Goal: Task Accomplishment & Management: Complete application form

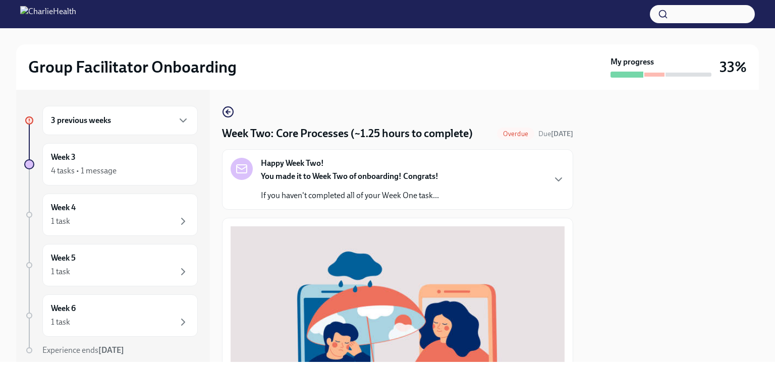
click at [144, 117] on div "3 previous weeks" at bounding box center [120, 120] width 138 height 12
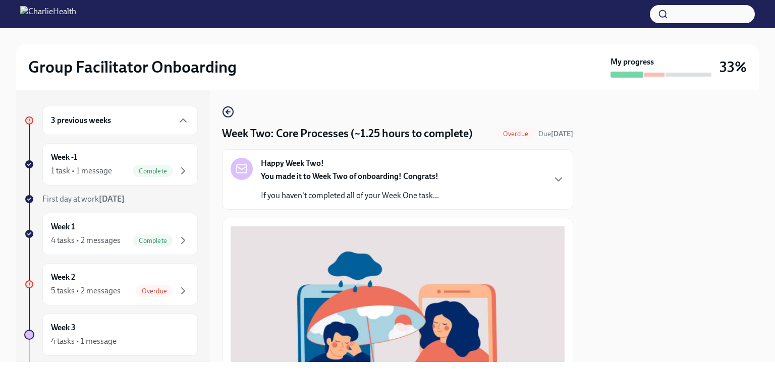
click at [103, 288] on div "5 tasks • 2 messages" at bounding box center [86, 290] width 70 height 11
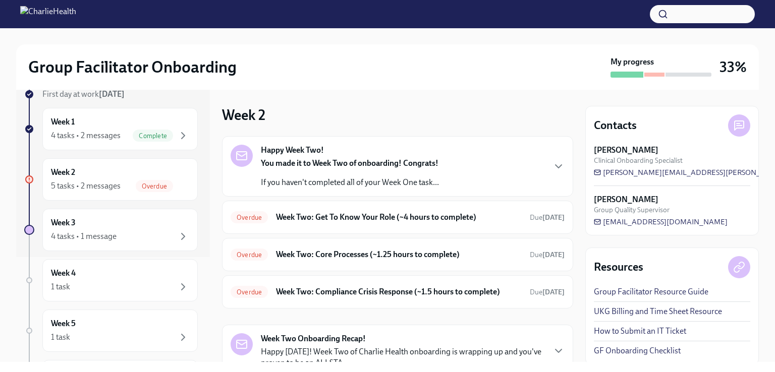
scroll to position [106, 0]
click at [124, 137] on div "4 tasks • 2 messages Complete" at bounding box center [120, 134] width 138 height 12
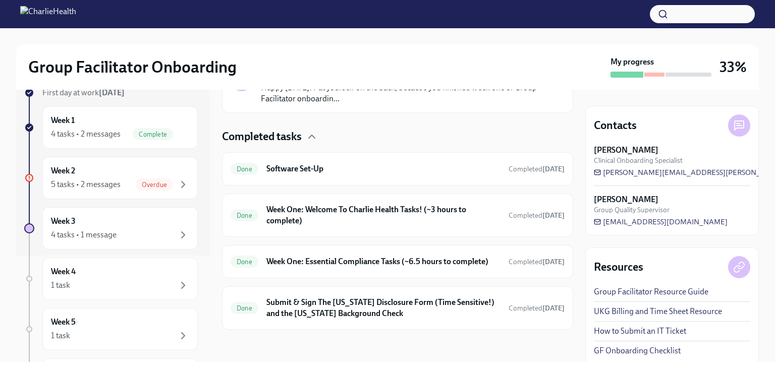
scroll to position [273, 0]
click at [367, 245] on div "Done Week One: Essential Compliance Tasks (~6.5 hours to complete) Completed [D…" at bounding box center [397, 261] width 351 height 33
click at [368, 245] on div "Done Week One: Essential Compliance Tasks (~6.5 hours to complete) Completed [D…" at bounding box center [397, 261] width 351 height 33
click at [371, 315] on h6 "Submit & Sign The [US_STATE] Disclosure Form (Time Sensitive!) and the [US_STAT…" at bounding box center [383, 308] width 234 height 22
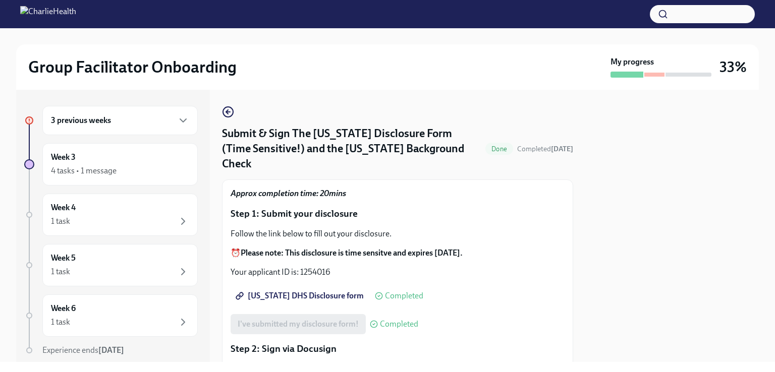
click at [127, 124] on div "3 previous weeks" at bounding box center [120, 120] width 138 height 12
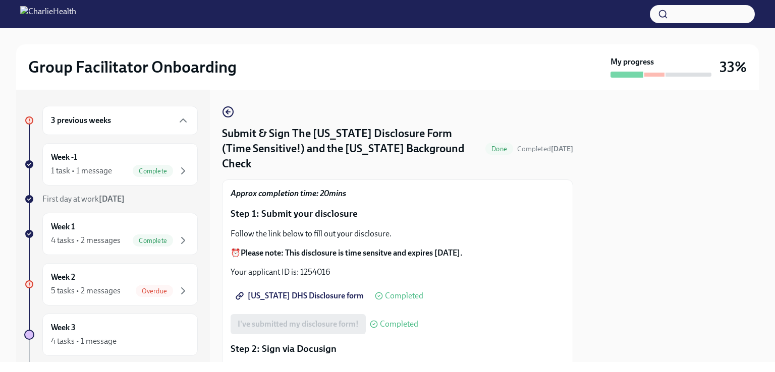
click at [110, 172] on div "1 task • 1 message" at bounding box center [81, 170] width 61 height 11
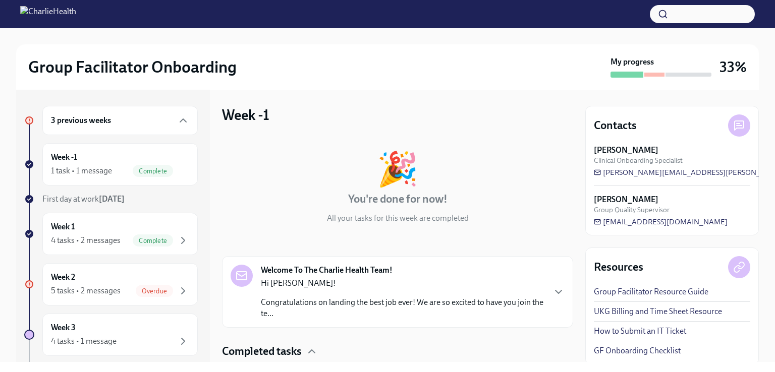
scroll to position [70, 0]
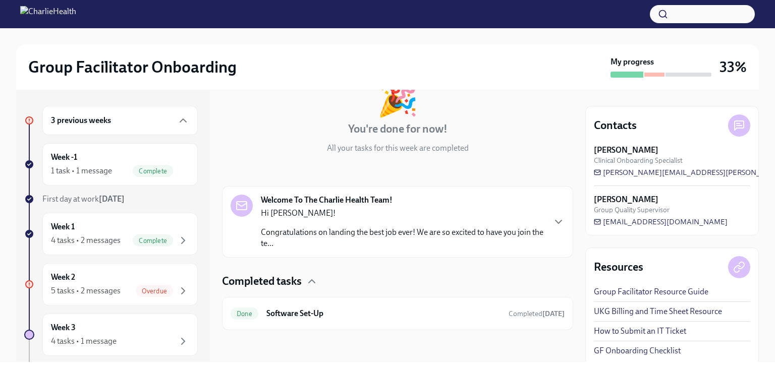
click at [121, 239] on div "4 tasks • 2 messages Complete" at bounding box center [120, 240] width 138 height 12
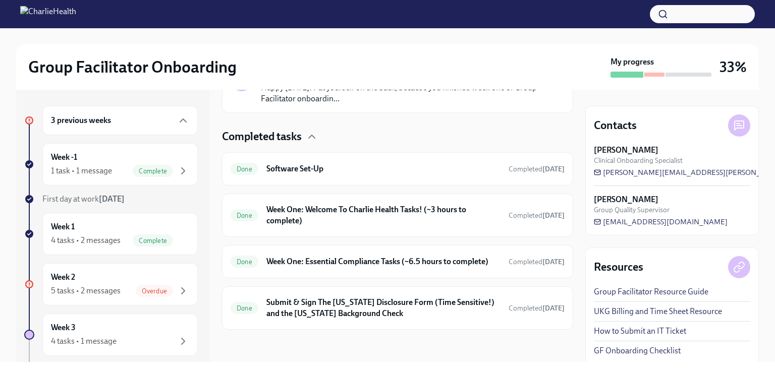
scroll to position [273, 0]
click at [355, 256] on h6 "Week One: Essential Compliance Tasks (~6.5 hours to complete)" at bounding box center [383, 261] width 234 height 11
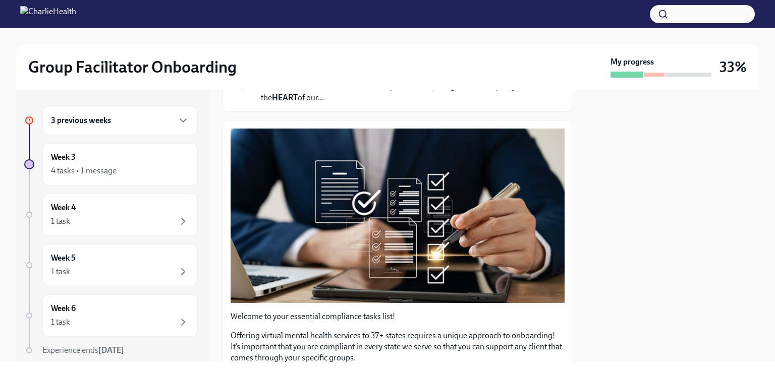
scroll to position [111, 0]
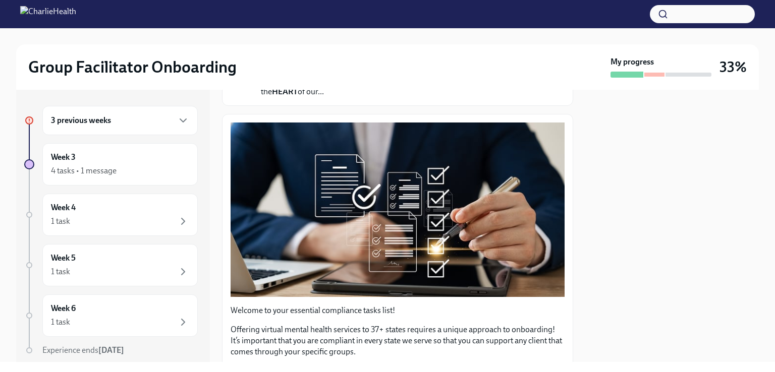
drag, startPoint x: 466, startPoint y: 250, endPoint x: 392, endPoint y: 208, distance: 84.9
click at [392, 208] on button "Zoom image" at bounding box center [397, 210] width 334 height 174
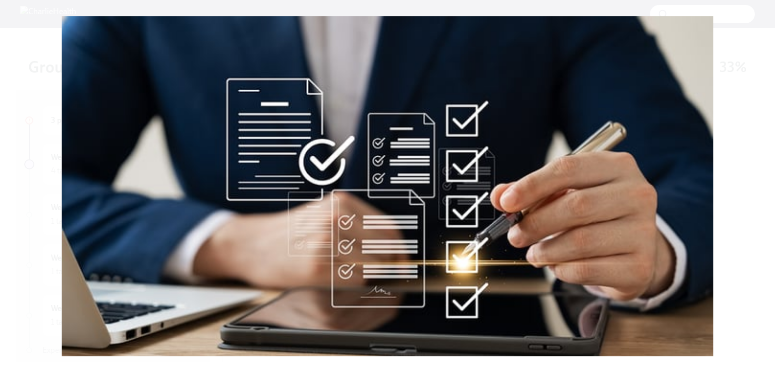
click at [46, 253] on button "Unzoom image" at bounding box center [387, 186] width 775 height 372
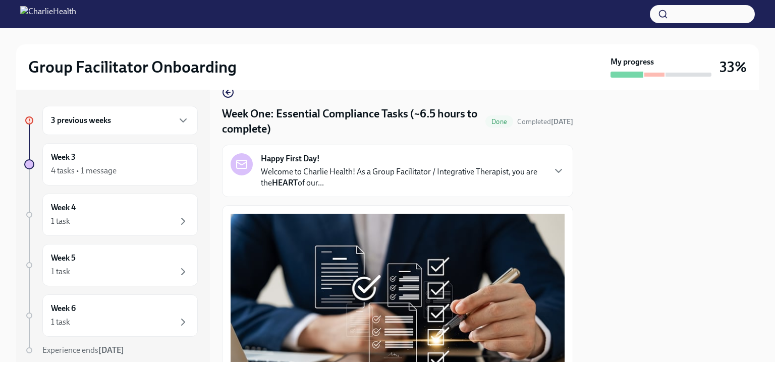
scroll to position [18, 0]
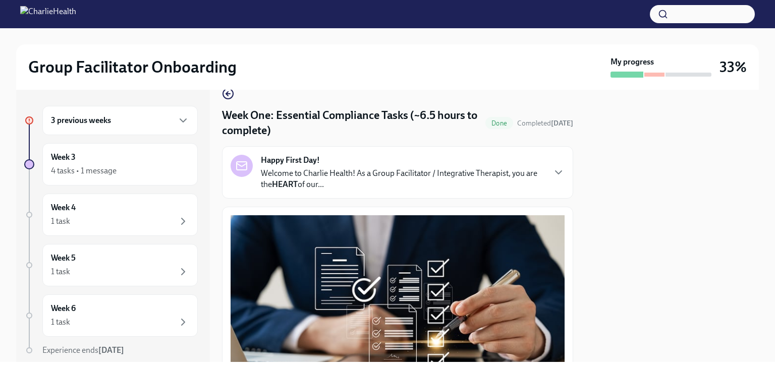
click at [540, 170] on div "Happy First Day! Welcome to Charlie Health! As a Group Facilitator / Integrativ…" at bounding box center [397, 172] width 334 height 35
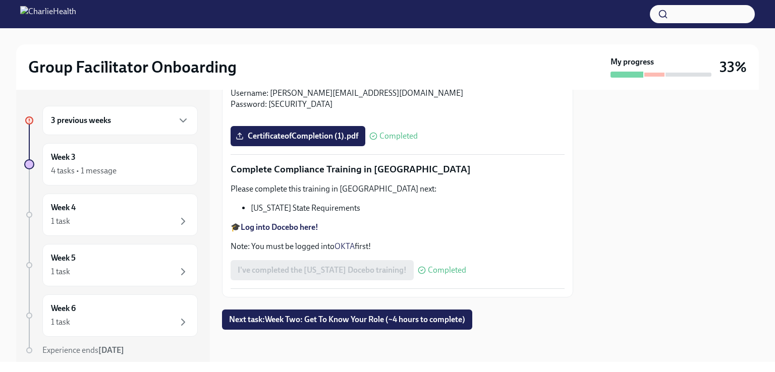
scroll to position [2647, 0]
click at [177, 118] on icon "button" at bounding box center [183, 120] width 12 height 12
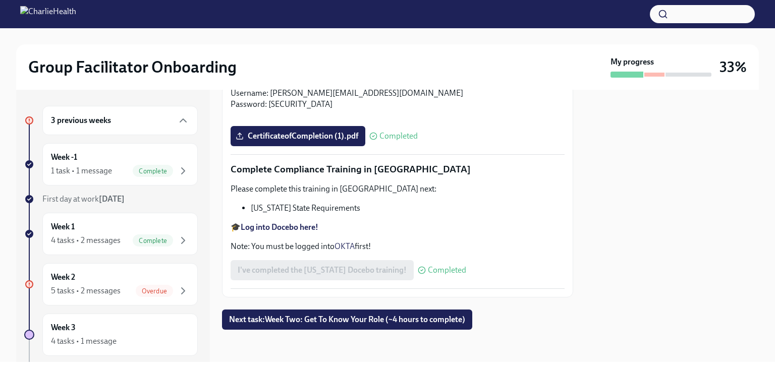
click at [109, 162] on div "Week -1 1 task • 1 message Complete" at bounding box center [120, 164] width 138 height 25
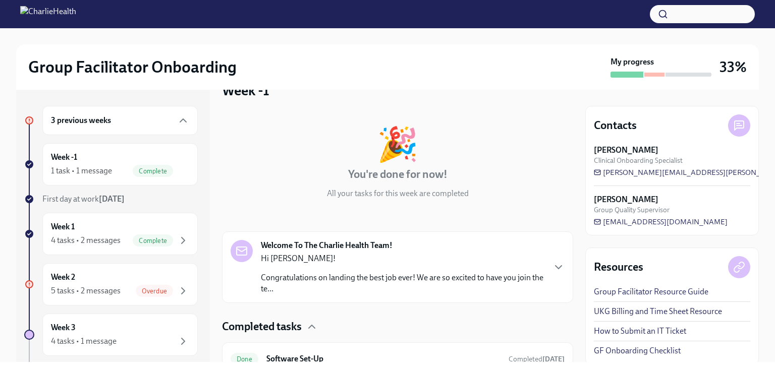
scroll to position [70, 0]
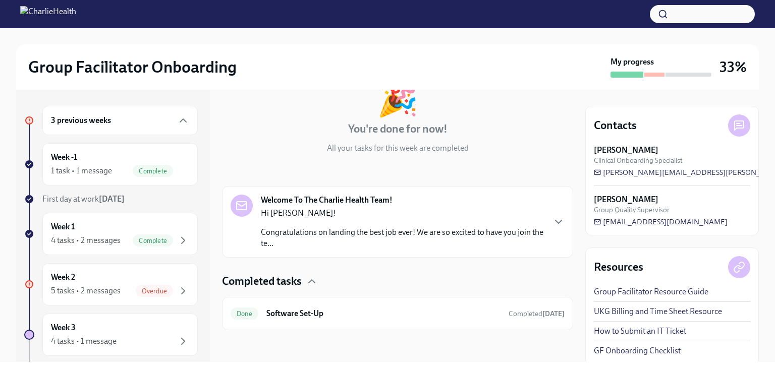
click at [403, 202] on div "Welcome To The Charlie Health Team! Hi Jasmine! Congratulations on landing the …" at bounding box center [402, 222] width 283 height 54
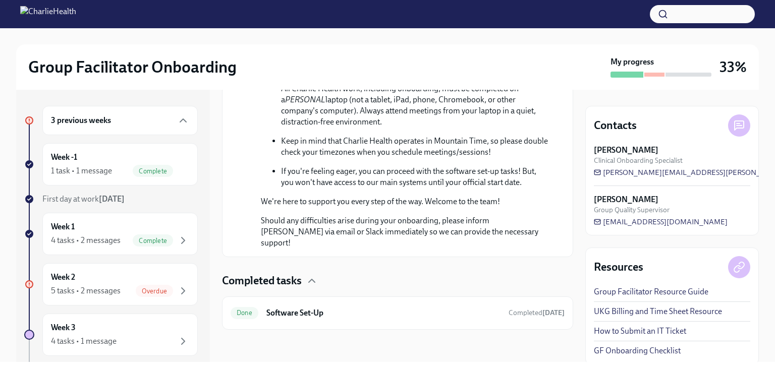
scroll to position [579, 0]
click at [384, 310] on h6 "Software Set-Up" at bounding box center [383, 313] width 234 height 11
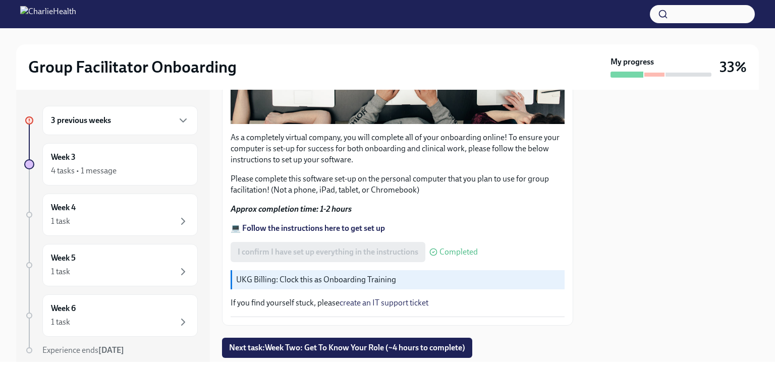
scroll to position [334, 0]
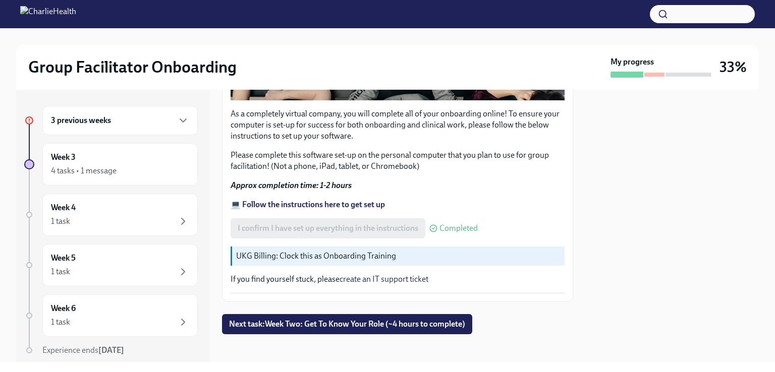
click at [343, 322] on span "Next task : Week Two: Get To Know Your Role (~4 hours to complete)" at bounding box center [347, 324] width 236 height 10
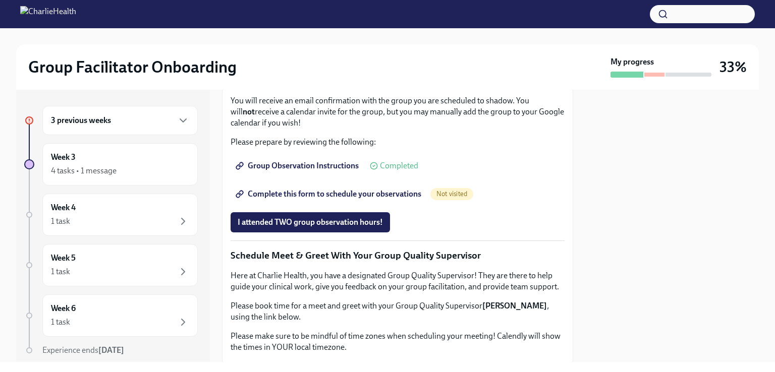
scroll to position [633, 0]
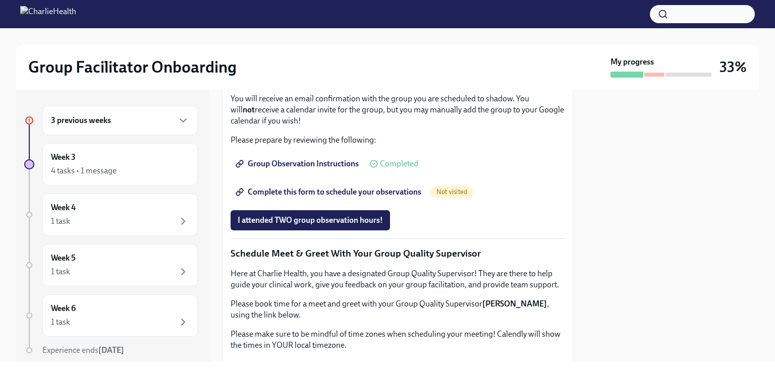
click at [119, 118] on div "3 previous weeks" at bounding box center [120, 120] width 138 height 12
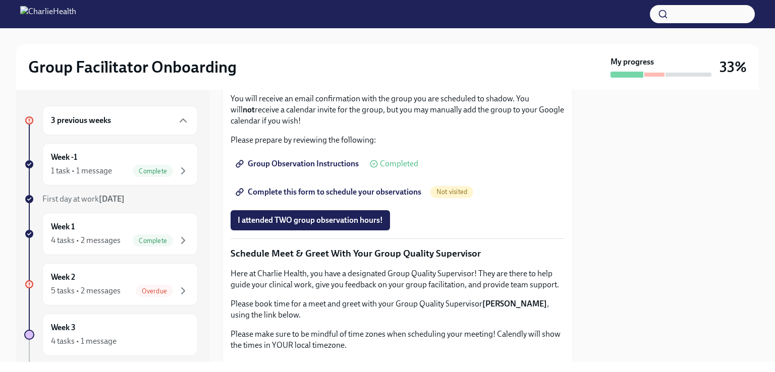
click at [113, 278] on div "Week 2 5 tasks • 2 messages Overdue" at bounding box center [120, 284] width 138 height 25
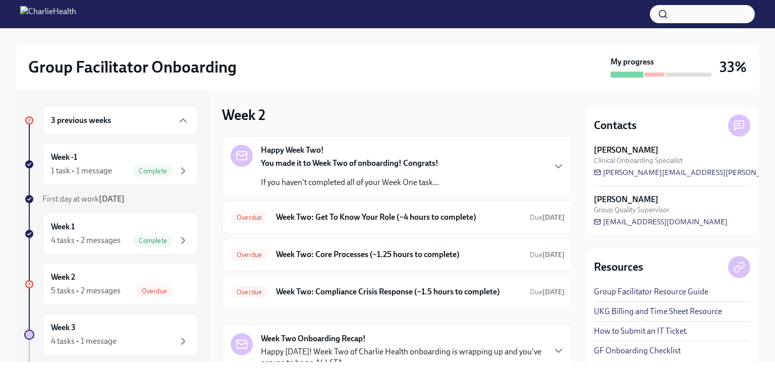
click at [371, 291] on h6 "Week Two: Compliance Crisis Response (~1.5 hours to complete)" at bounding box center [399, 291] width 246 height 11
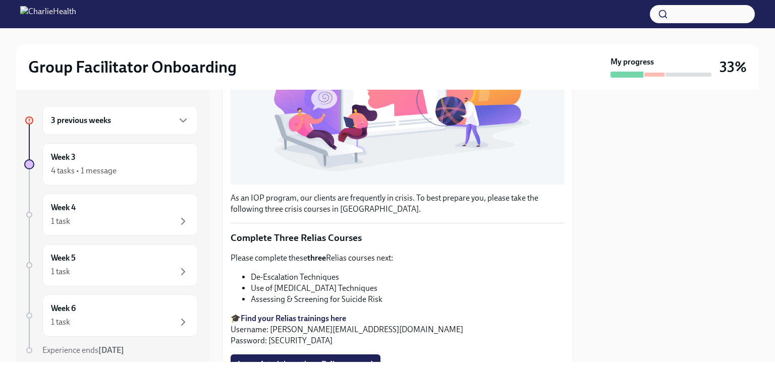
scroll to position [373, 0]
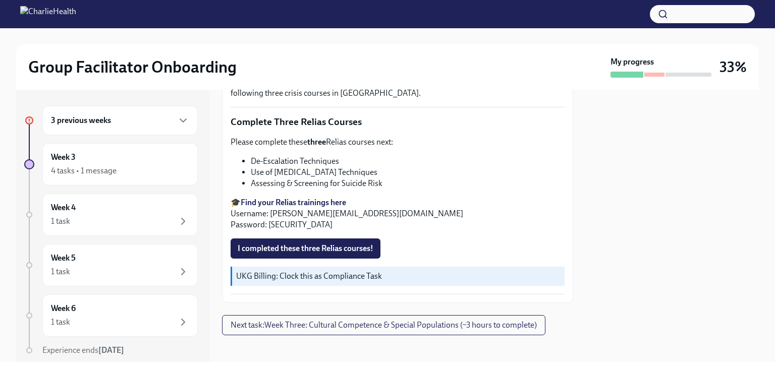
click at [118, 126] on div "3 previous weeks" at bounding box center [120, 120] width 138 height 12
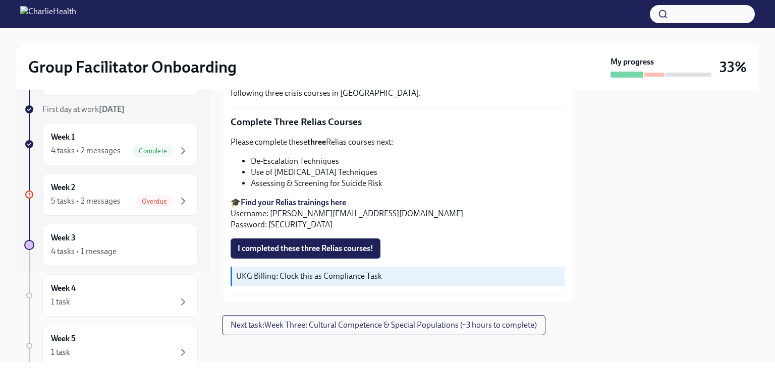
scroll to position [67, 0]
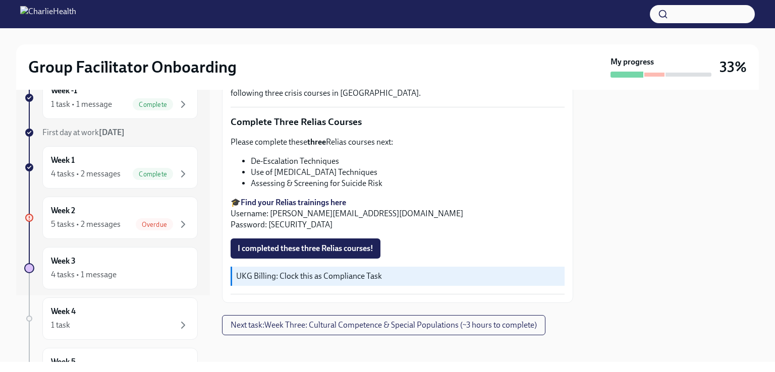
click at [90, 266] on div "Week 3 4 tasks • 1 message" at bounding box center [120, 268] width 138 height 25
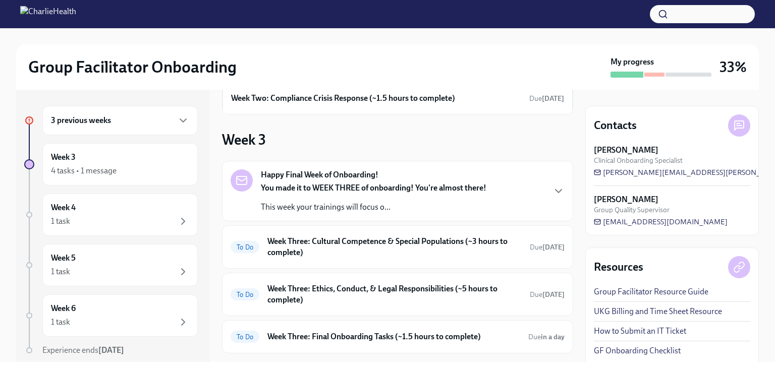
scroll to position [135, 0]
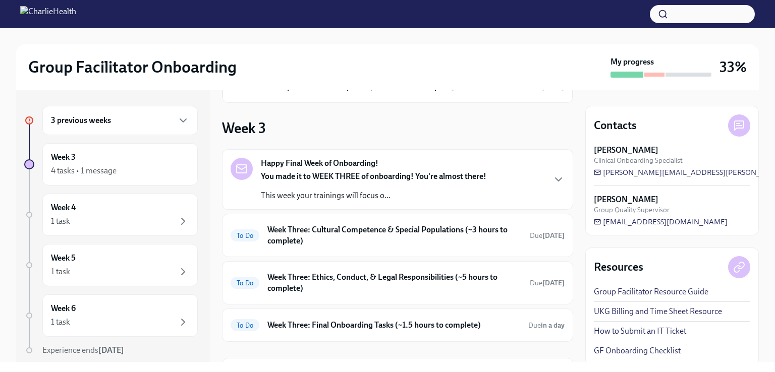
click at [110, 115] on h6 "3 previous weeks" at bounding box center [81, 120] width 60 height 11
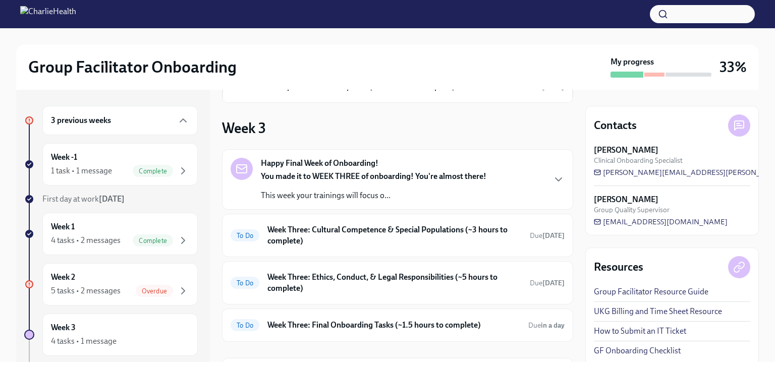
click at [119, 242] on div "4 tasks • 2 messages" at bounding box center [86, 240] width 70 height 11
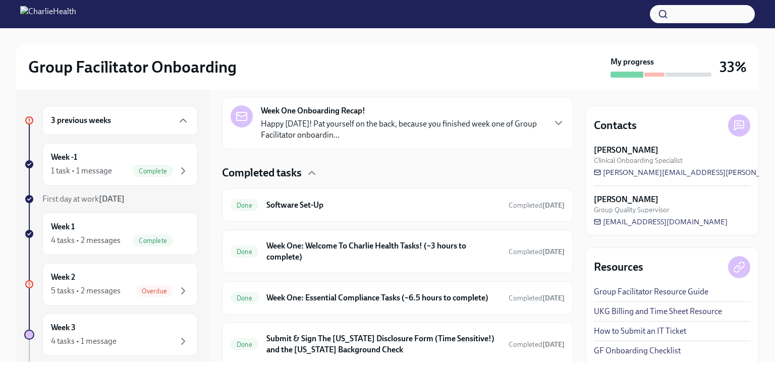
scroll to position [231, 0]
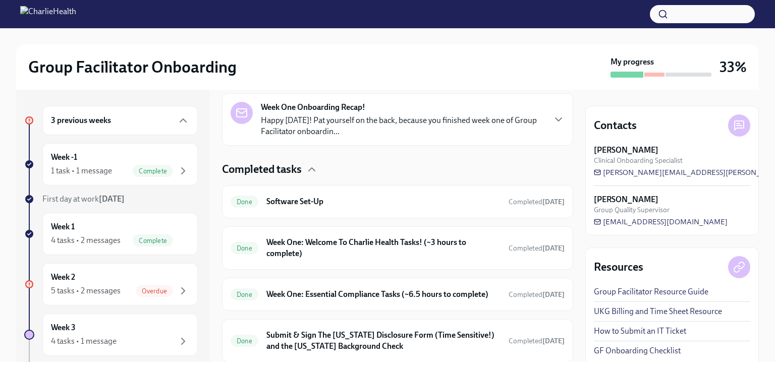
click at [375, 256] on h6 "Week One: Welcome To Charlie Health Tasks! (~3 hours to complete)" at bounding box center [383, 248] width 234 height 22
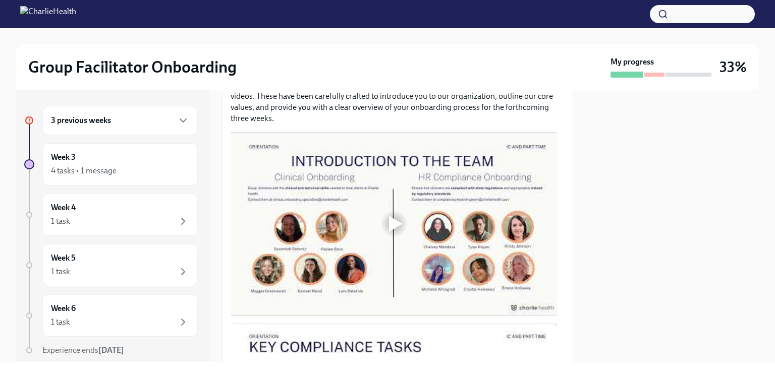
scroll to position [496, 0]
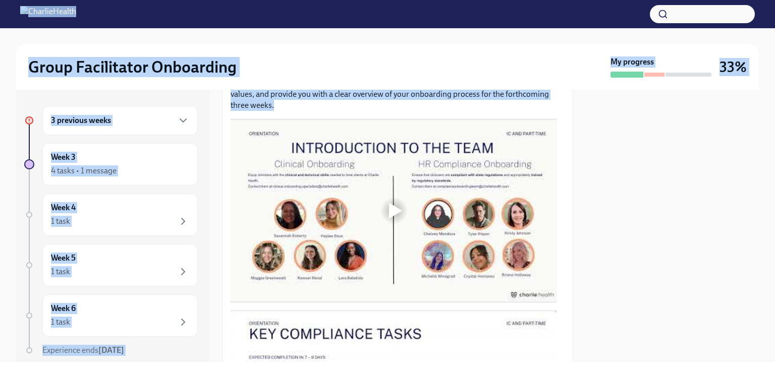
drag, startPoint x: 333, startPoint y: 52, endPoint x: 314, endPoint y: 222, distance: 171.0
click at [314, 222] on div at bounding box center [393, 211] width 326 height 184
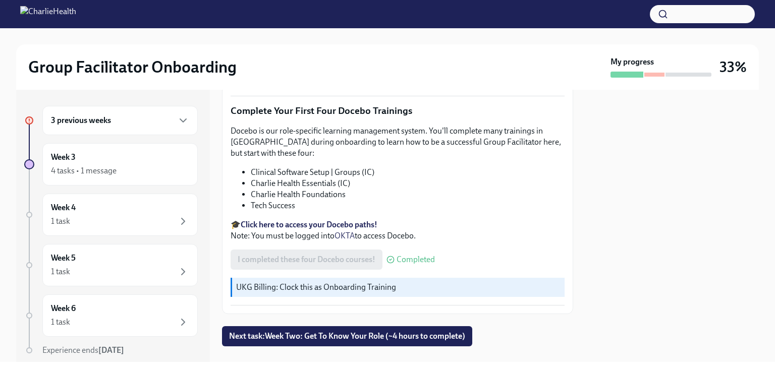
scroll to position [1345, 0]
click at [107, 126] on div "3 previous weeks" at bounding box center [120, 120] width 138 height 12
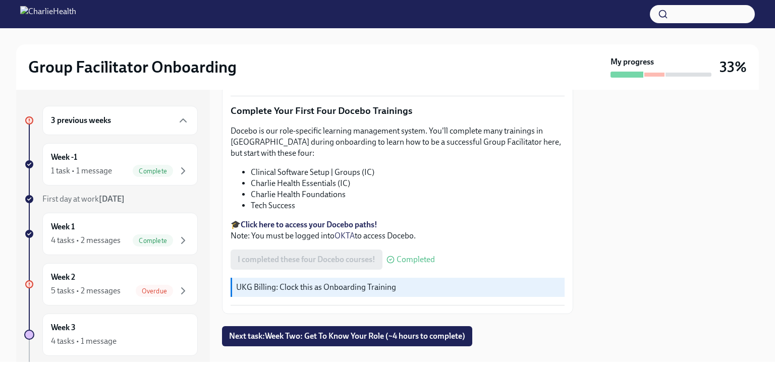
click at [112, 230] on div "Week 1 4 tasks • 2 messages Complete" at bounding box center [120, 233] width 138 height 25
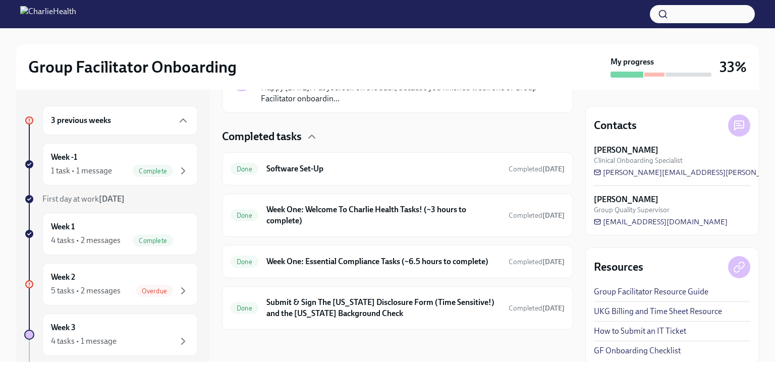
scroll to position [266, 0]
click at [313, 316] on h6 "Submit & Sign The [US_STATE] Disclosure Form (Time Sensitive!) and the [US_STAT…" at bounding box center [383, 308] width 234 height 22
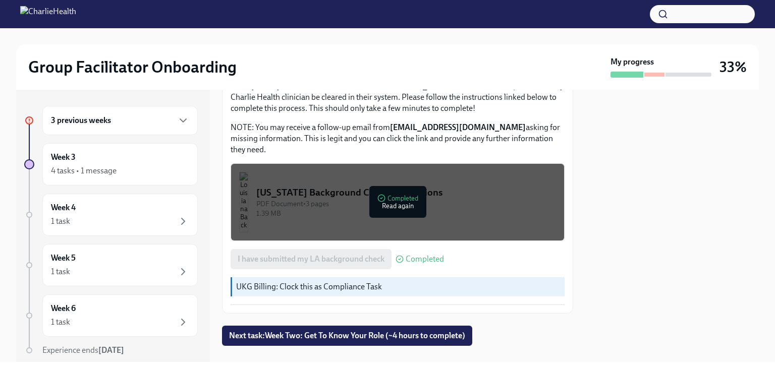
scroll to position [374, 0]
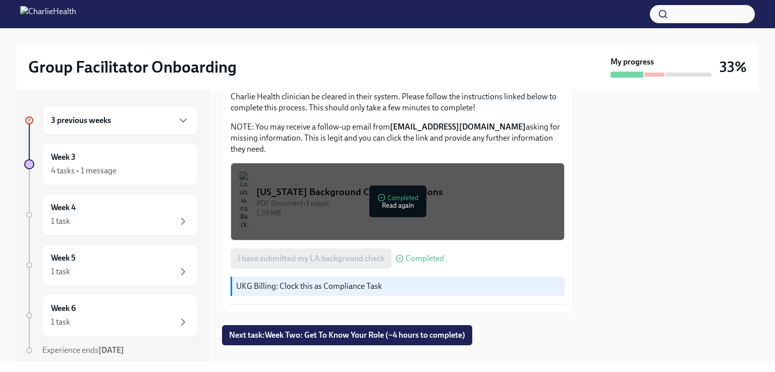
click at [122, 124] on div "3 previous weeks" at bounding box center [120, 120] width 138 height 12
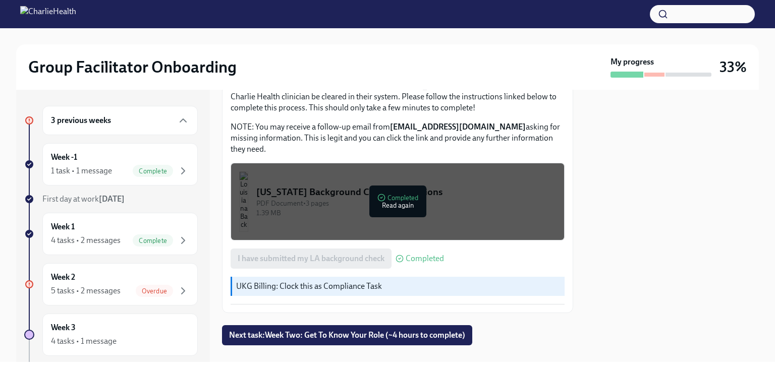
click at [120, 224] on div "Week 1 4 tasks • 2 messages Complete" at bounding box center [120, 233] width 138 height 25
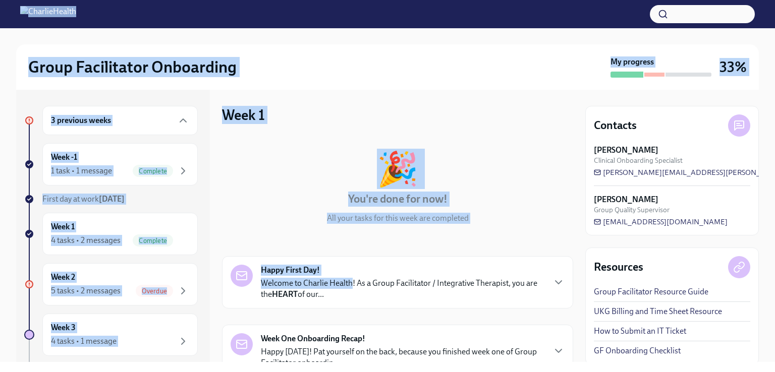
drag, startPoint x: 351, startPoint y: 261, endPoint x: 127, endPoint y: -44, distance: 378.4
click at [127, 0] on html "Group Facilitator Onboarding My progress 33% 3 previous weeks Week -1 1 task • …" at bounding box center [387, 186] width 775 height 372
click at [211, 279] on div "3 previous weeks Week -1 1 task • 1 message Complete First day at work Sep 15th…" at bounding box center [387, 226] width 742 height 272
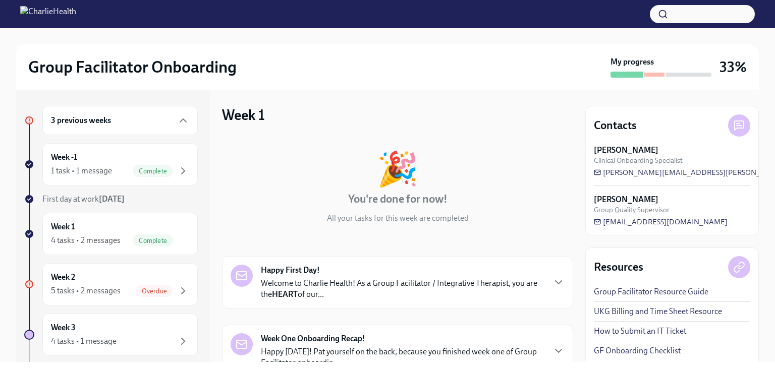
scroll to position [203, 0]
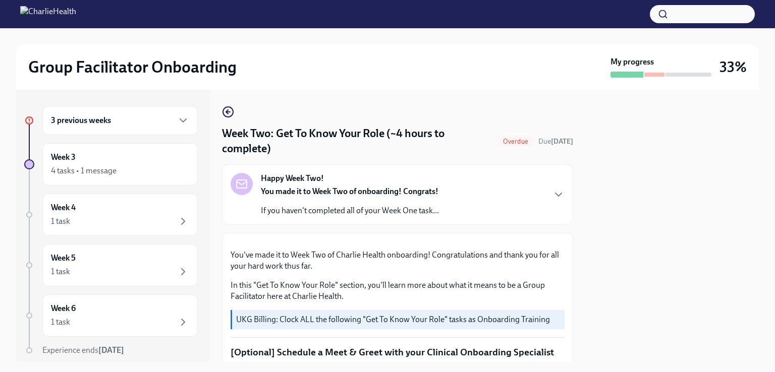
scroll to position [519, 0]
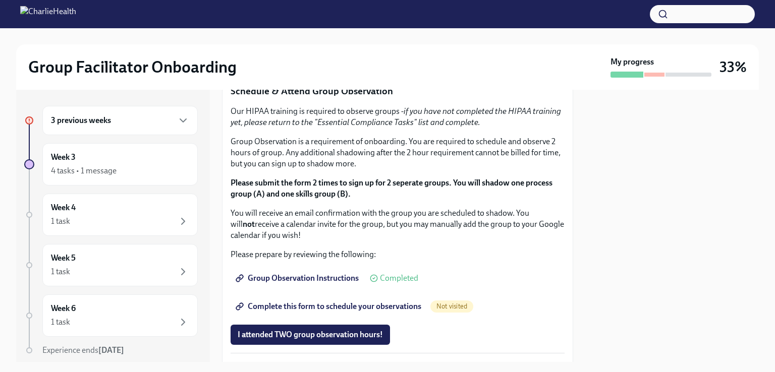
click at [117, 126] on div "3 previous weeks" at bounding box center [120, 120] width 138 height 12
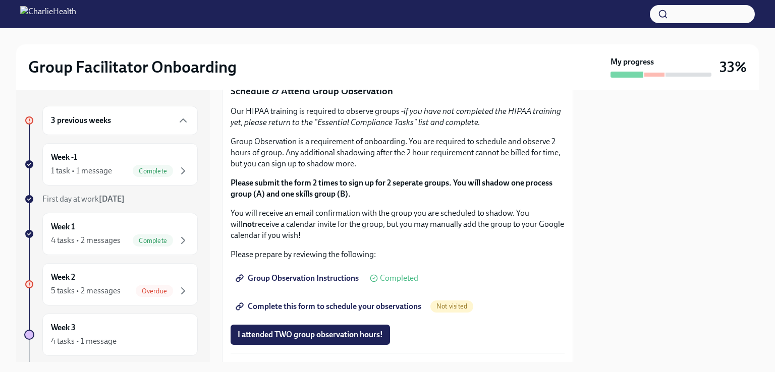
click at [136, 287] on span "Overdue" at bounding box center [154, 291] width 37 height 8
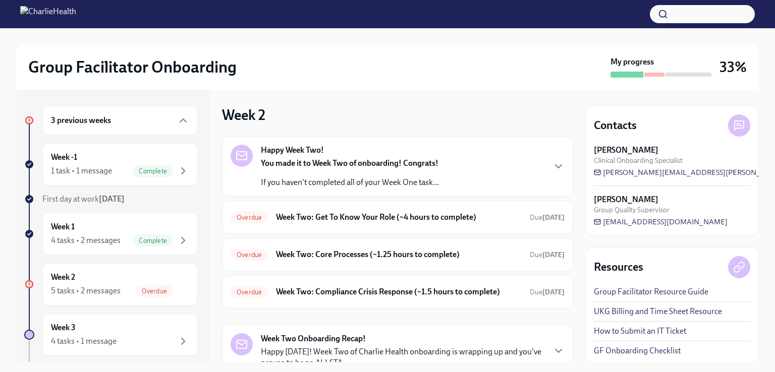
click at [432, 215] on h6 "Week Two: Get To Know Your Role (~4 hours to complete)" at bounding box center [399, 217] width 246 height 11
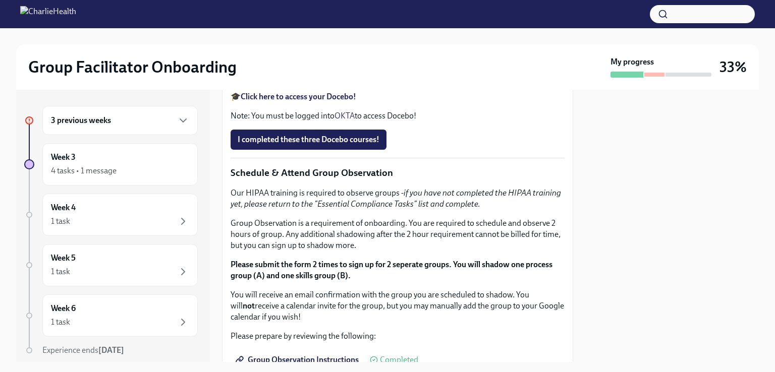
scroll to position [456, 0]
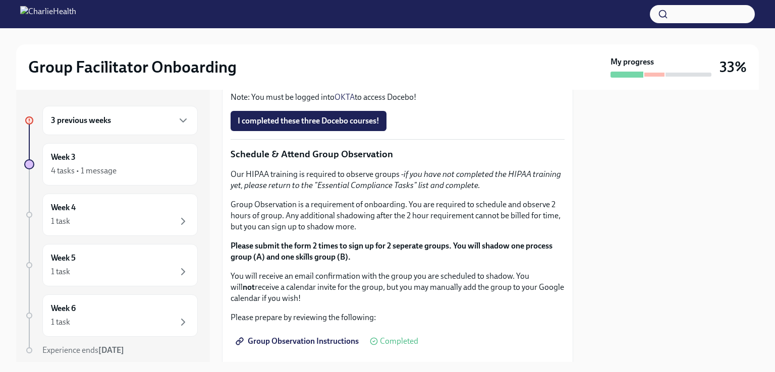
click at [319, 83] on strong "Click here to access your Docebo!" at bounding box center [298, 78] width 115 height 10
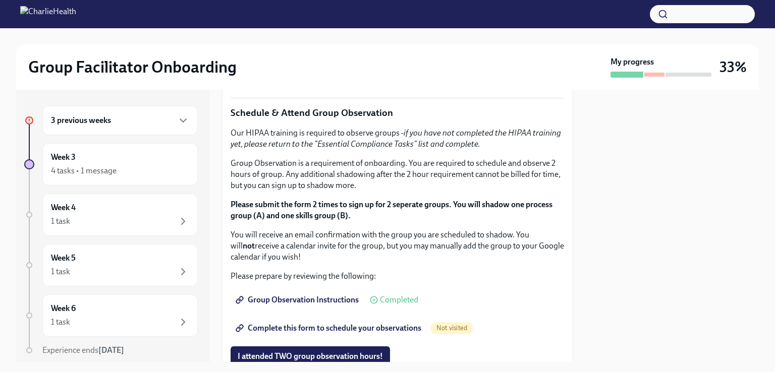
scroll to position [516, 0]
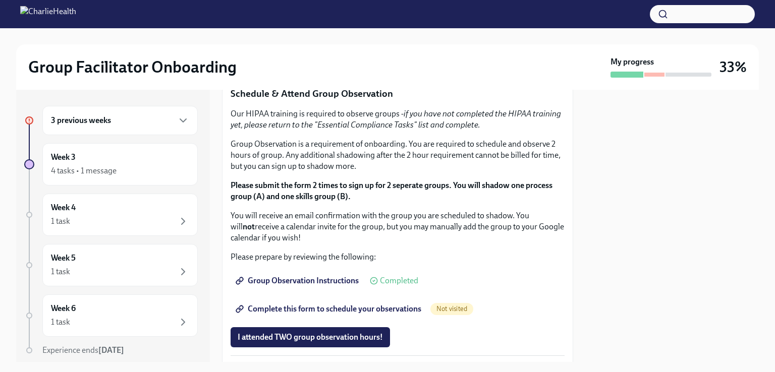
click at [349, 66] on span "I completed these three Docebo courses!" at bounding box center [309, 60] width 142 height 10
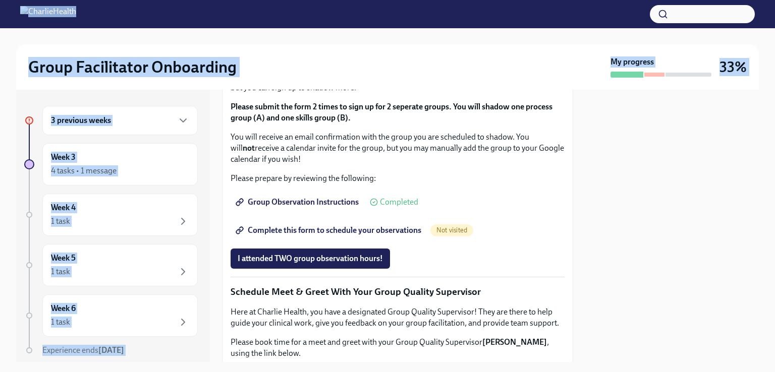
scroll to position [0, 0]
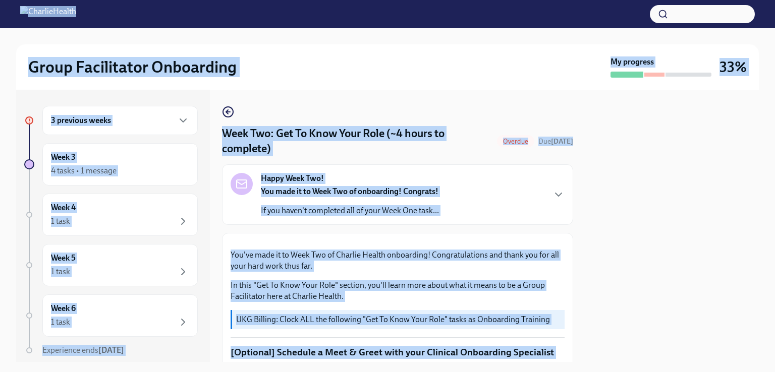
drag, startPoint x: 407, startPoint y: 295, endPoint x: 365, endPoint y: 102, distance: 196.7
click at [365, 102] on div "Week Two: Get To Know Your Role (~4 hours to complete) Overdue Due [DATE] Happy…" at bounding box center [397, 226] width 351 height 272
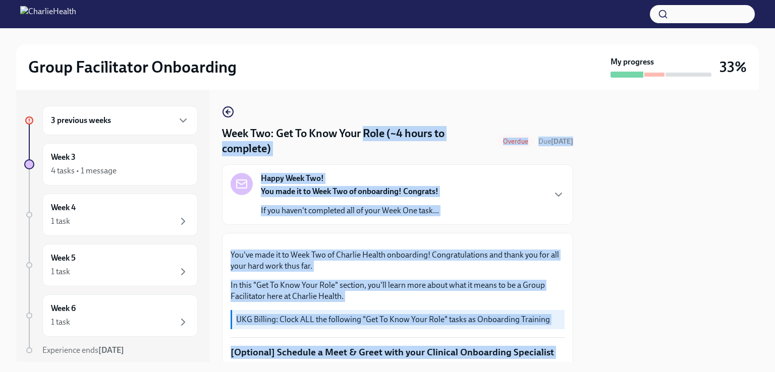
click at [604, 222] on div at bounding box center [671, 226] width 173 height 272
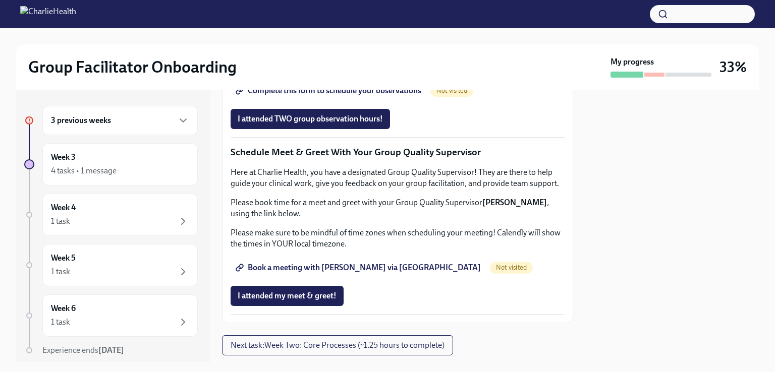
scroll to position [734, 0]
click at [128, 122] on div "3 previous weeks" at bounding box center [120, 120] width 138 height 12
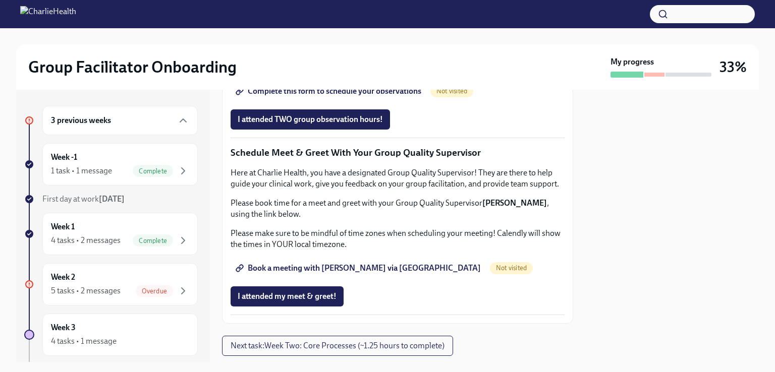
click at [121, 164] on div "Week -1 1 task • 1 message Complete" at bounding box center [120, 164] width 138 height 25
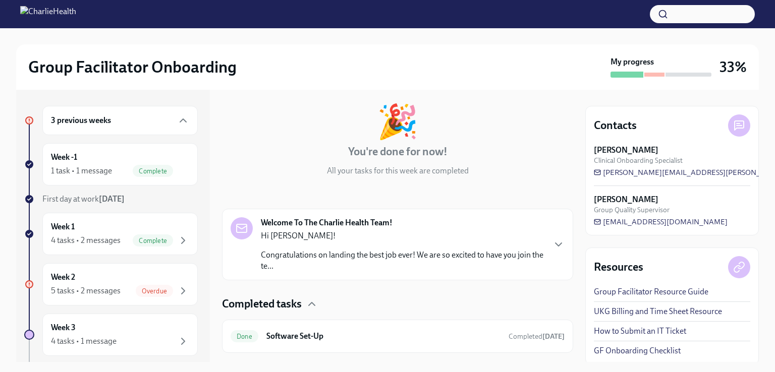
scroll to position [70, 0]
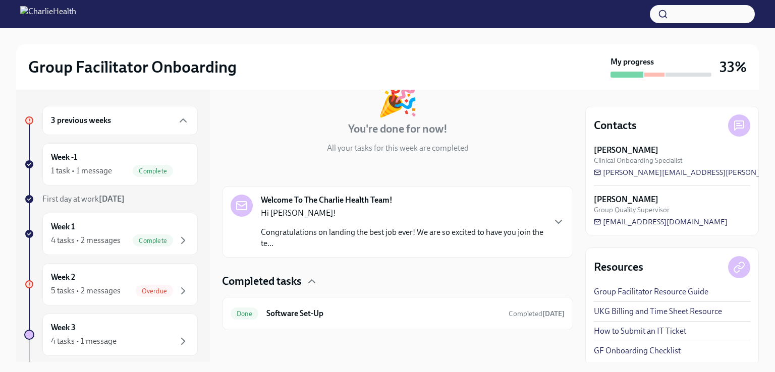
click at [149, 229] on div "Week 1 4 tasks • 2 messages Complete" at bounding box center [120, 233] width 138 height 25
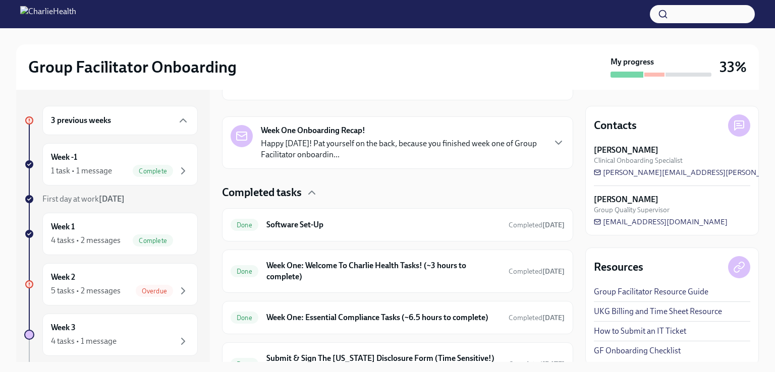
scroll to position [263, 0]
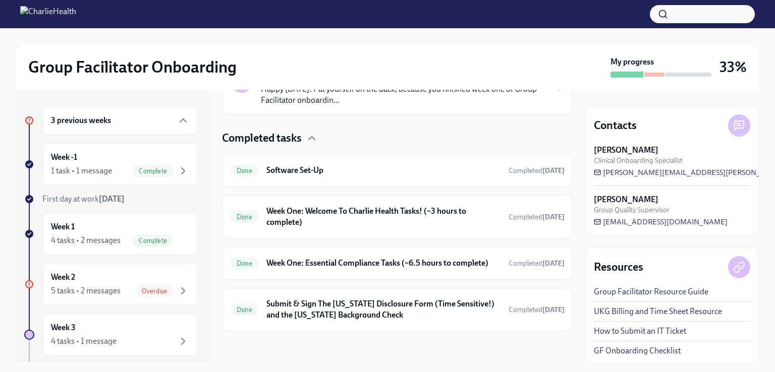
click at [306, 264] on h6 "Week One: Essential Compliance Tasks (~6.5 hours to complete)" at bounding box center [383, 263] width 234 height 11
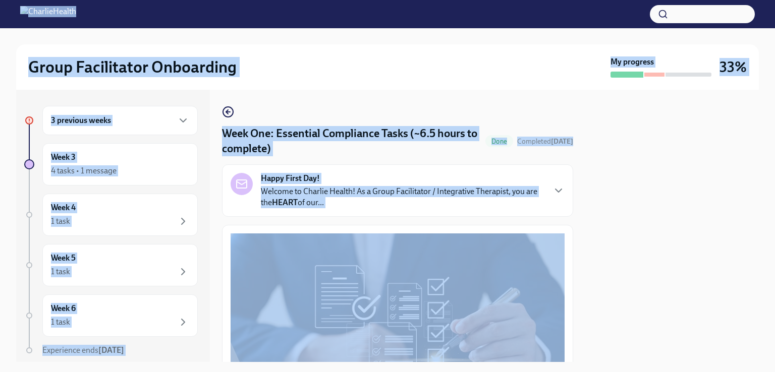
drag, startPoint x: 423, startPoint y: 291, endPoint x: 336, endPoint y: 209, distance: 119.5
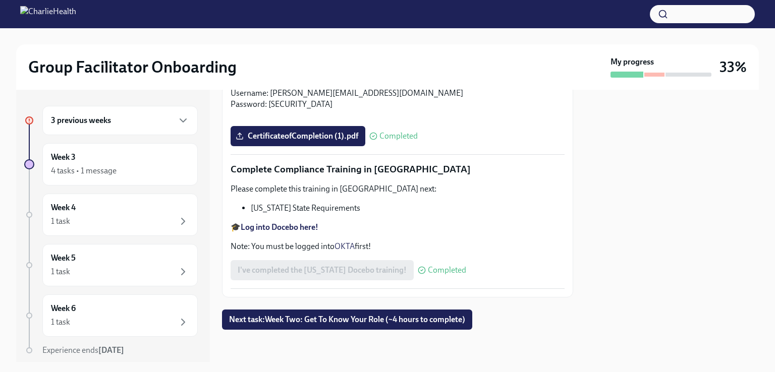
scroll to position [1887, 0]
drag, startPoint x: 560, startPoint y: 313, endPoint x: 559, endPoint y: 342, distance: 28.8
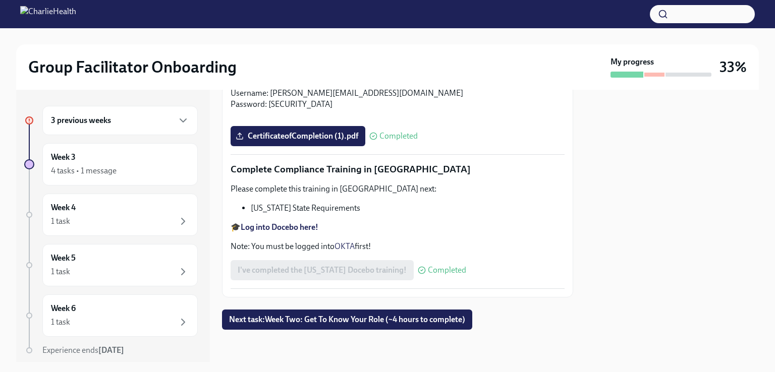
click at [389, 319] on span "Next task : Week Two: Get To Know Your Role (~4 hours to complete)" at bounding box center [347, 320] width 236 height 10
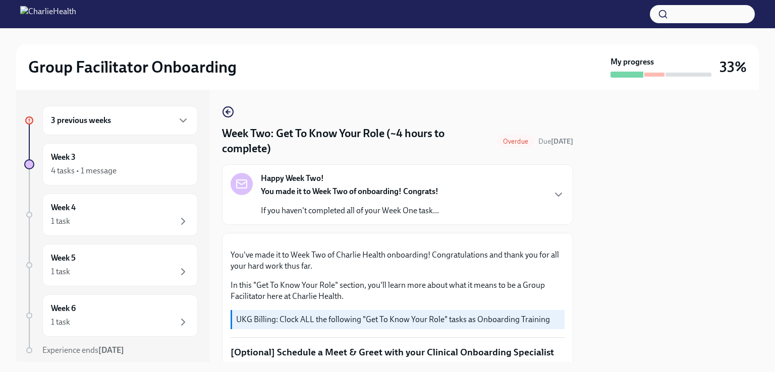
click at [516, 201] on div "Happy Week Two! You made it to Week Two of onboarding! Congrats! If you haven't…" at bounding box center [397, 194] width 334 height 43
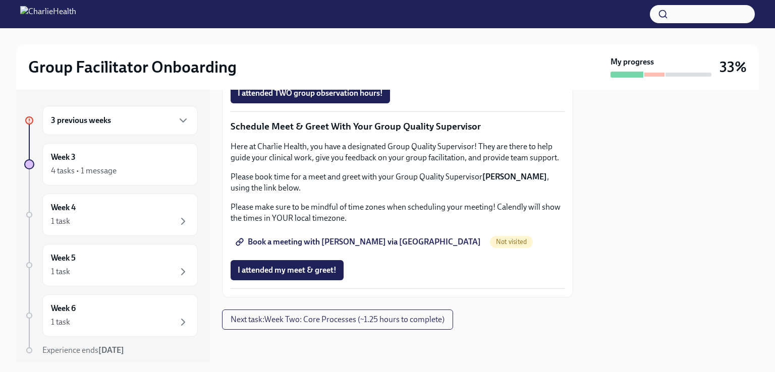
scroll to position [1200, 0]
click at [137, 115] on div "3 previous weeks" at bounding box center [120, 120] width 138 height 12
click at [178, 122] on icon "button" at bounding box center [183, 120] width 12 height 12
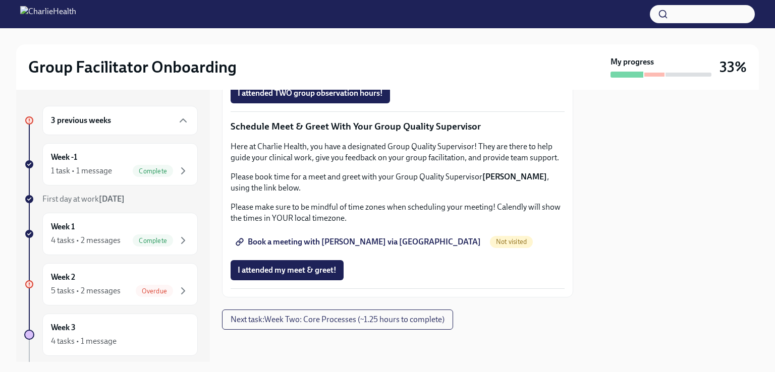
click at [157, 281] on div "Week 2 5 tasks • 2 messages Overdue" at bounding box center [120, 284] width 138 height 25
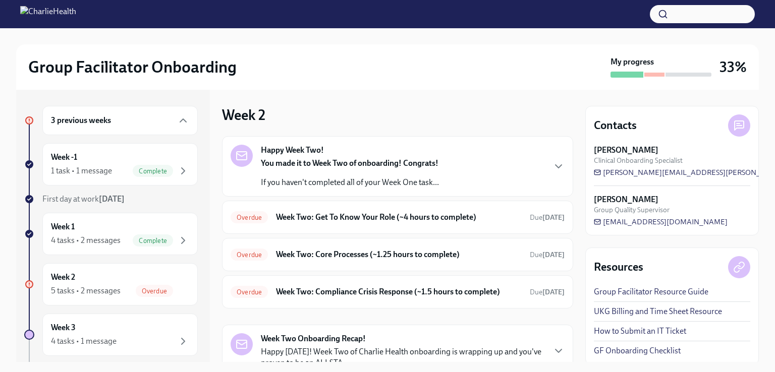
click at [472, 165] on div "Happy Week Two! You made it to Week Two of onboarding! Congrats! If you haven't…" at bounding box center [397, 166] width 334 height 43
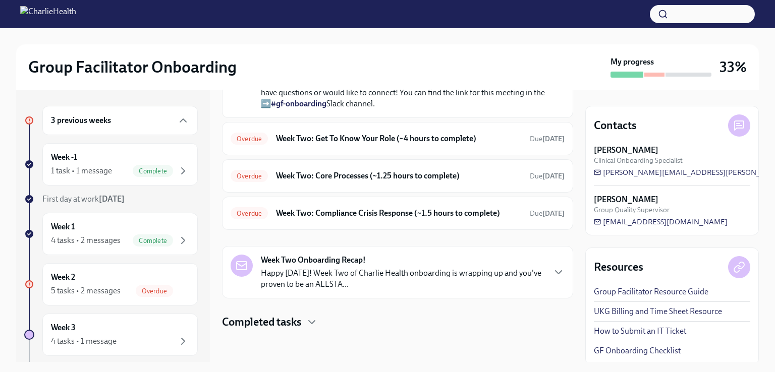
scroll to position [307, 0]
click at [397, 144] on h6 "Week Two: Get To Know Your Role (~4 hours to complete)" at bounding box center [399, 138] width 246 height 11
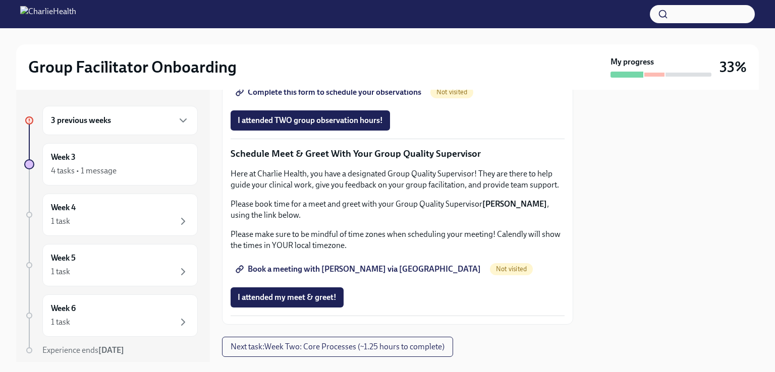
scroll to position [793, 0]
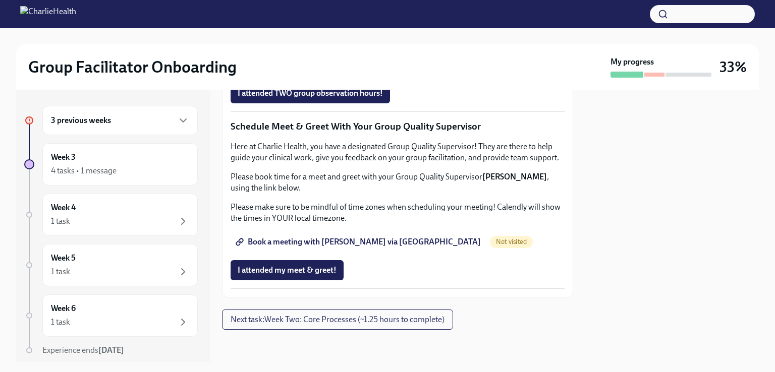
click at [363, 70] on span "Complete this form to schedule your observations" at bounding box center [330, 65] width 184 height 10
click at [349, 240] on span "Book a meeting with [PERSON_NAME] via [GEOGRAPHIC_DATA]" at bounding box center [359, 242] width 243 height 10
click at [373, 244] on span "Book a meeting with [PERSON_NAME] via [GEOGRAPHIC_DATA]" at bounding box center [359, 242] width 243 height 10
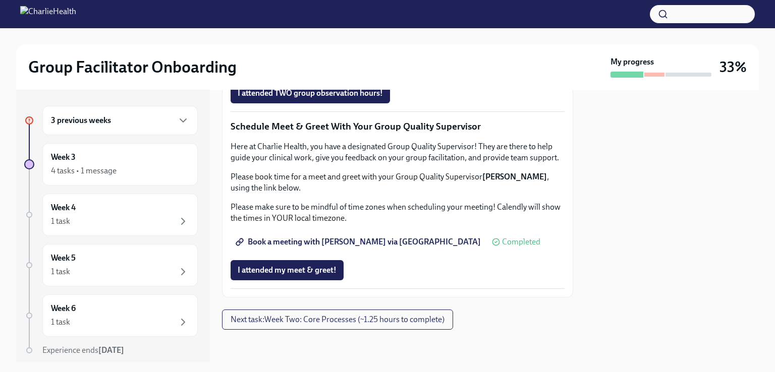
scroll to position [1005, 0]
click at [385, 322] on span "Next task : Week Two: Core Processes (~1.25 hours to complete)" at bounding box center [337, 320] width 214 height 10
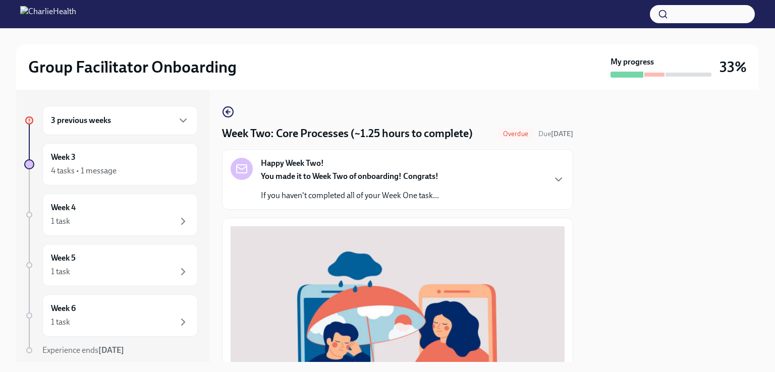
click at [403, 201] on p "If you haven't completed all of your Week One task..." at bounding box center [350, 195] width 178 height 11
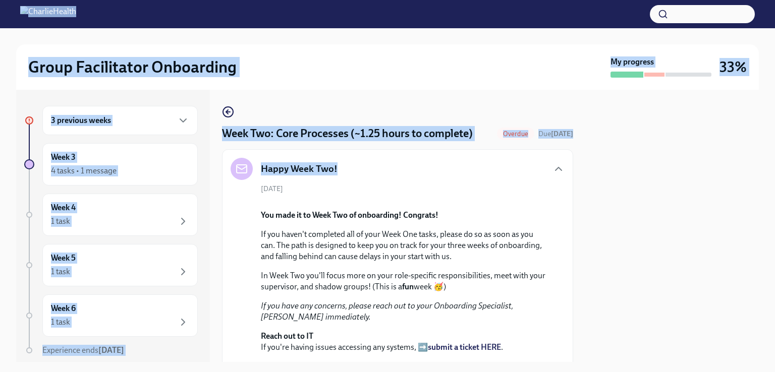
drag, startPoint x: 422, startPoint y: 196, endPoint x: 340, endPoint y: 277, distance: 114.5
click at [340, 277] on div "Happy Week Two! [DATE] You made it to Week Two of onboarding! Congrats! If you …" at bounding box center [397, 282] width 334 height 248
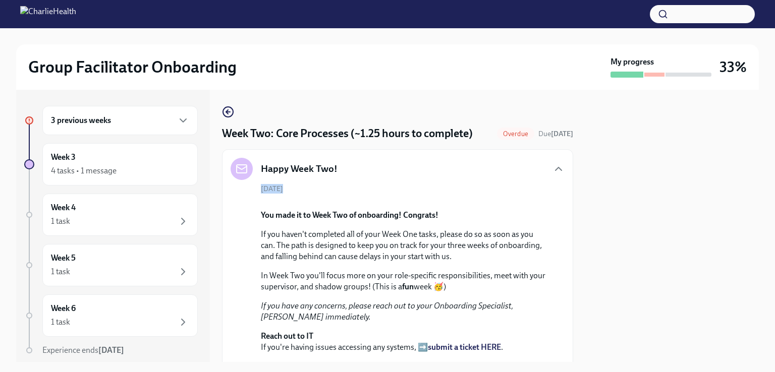
click at [229, 112] on icon "button" at bounding box center [228, 112] width 4 height 0
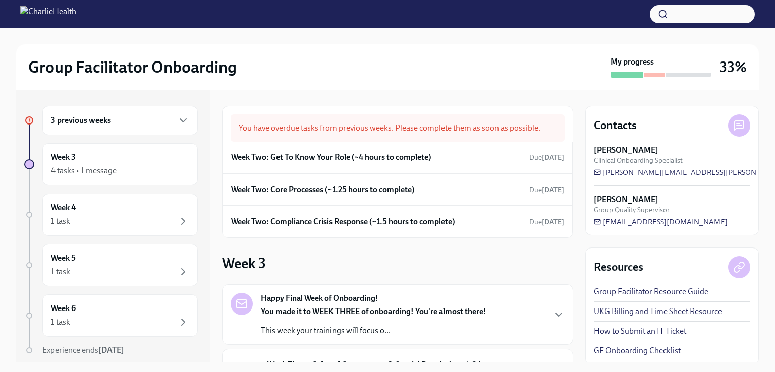
click at [381, 155] on h6 "Week Two: Get To Know Your Role (~4 hours to complete)" at bounding box center [331, 157] width 200 height 11
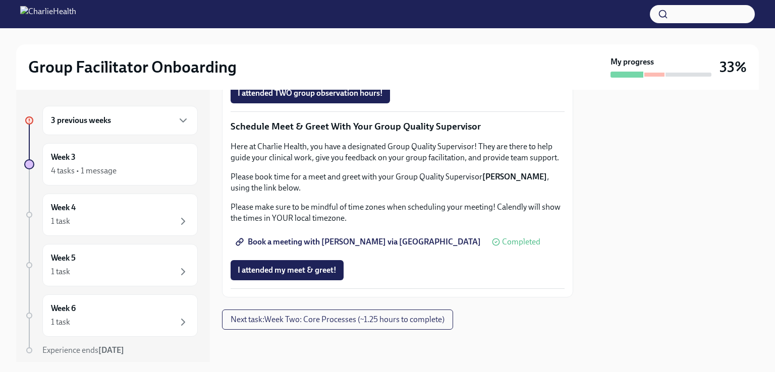
scroll to position [1005, 0]
click at [391, 321] on span "Next task : Week Two: Core Processes (~1.25 hours to complete)" at bounding box center [337, 320] width 214 height 10
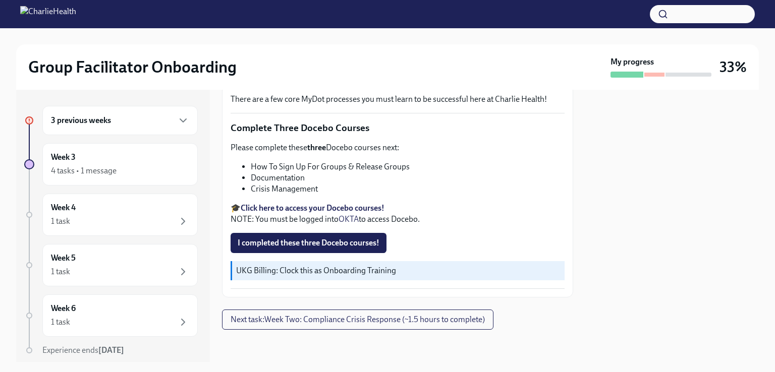
scroll to position [373, 0]
click at [81, 169] on div "4 tasks • 1 message" at bounding box center [84, 170] width 66 height 11
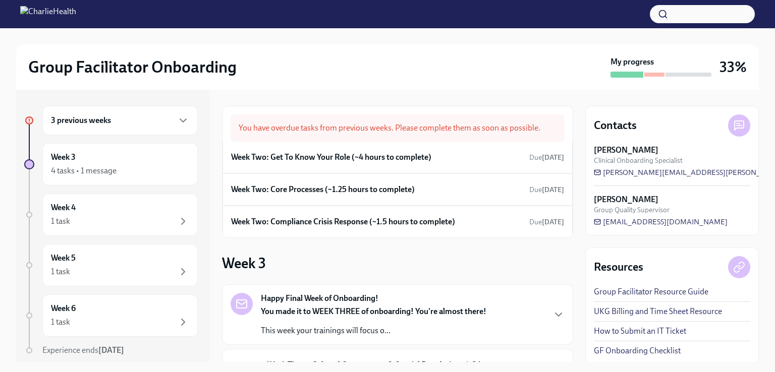
click at [356, 219] on h6 "Week Two: Compliance Crisis Response (~1.5 hours to complete)" at bounding box center [343, 221] width 224 height 11
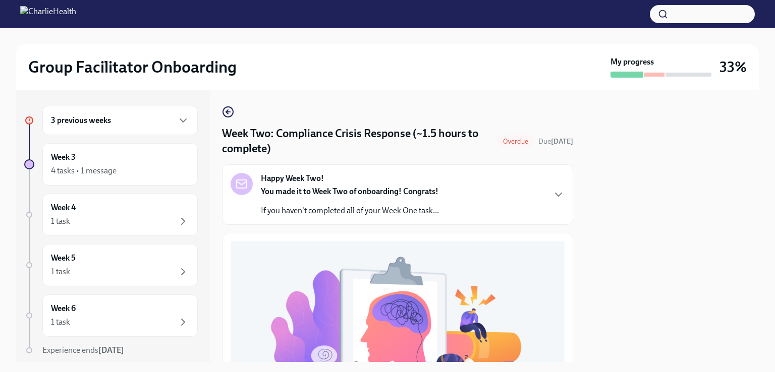
click at [223, 111] on circle "button" at bounding box center [228, 112] width 10 height 10
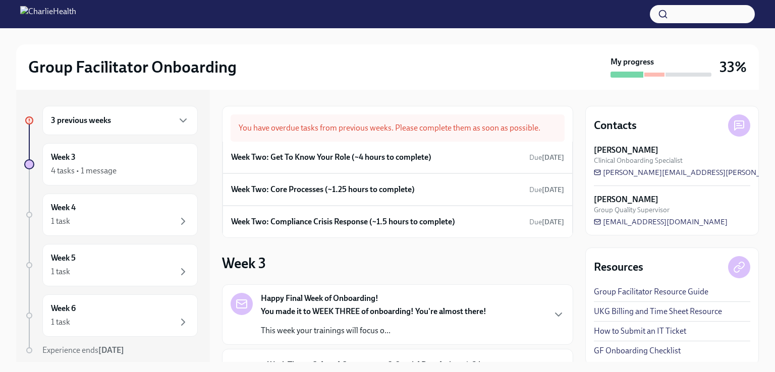
click at [404, 153] on h6 "Week Two: Get To Know Your Role (~4 hours to complete)" at bounding box center [331, 157] width 200 height 11
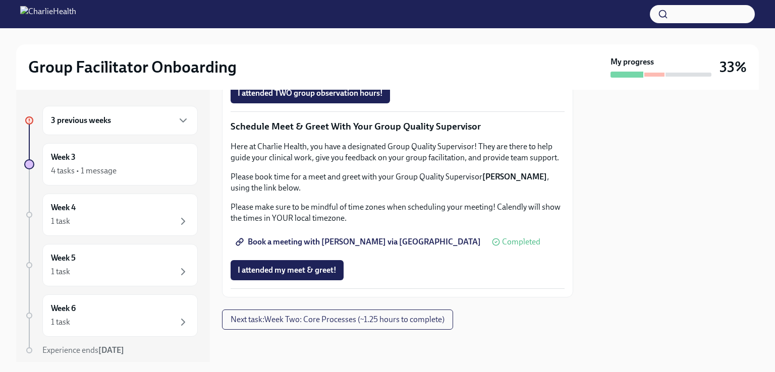
scroll to position [1005, 0]
click at [394, 325] on button "Next task : Week Two: Core Processes (~1.25 hours to complete)" at bounding box center [337, 320] width 231 height 20
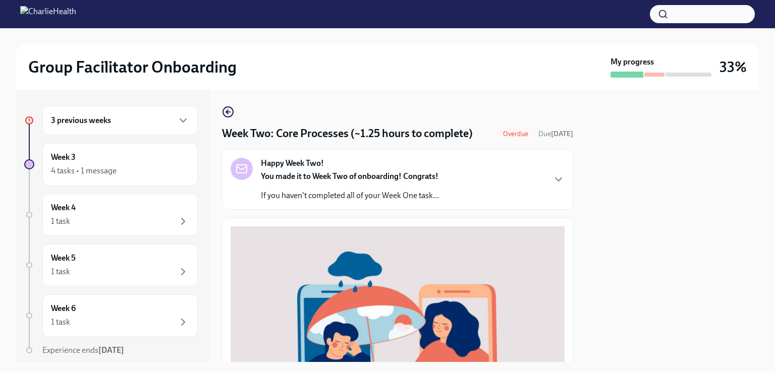
click at [229, 111] on icon "button" at bounding box center [228, 112] width 12 height 12
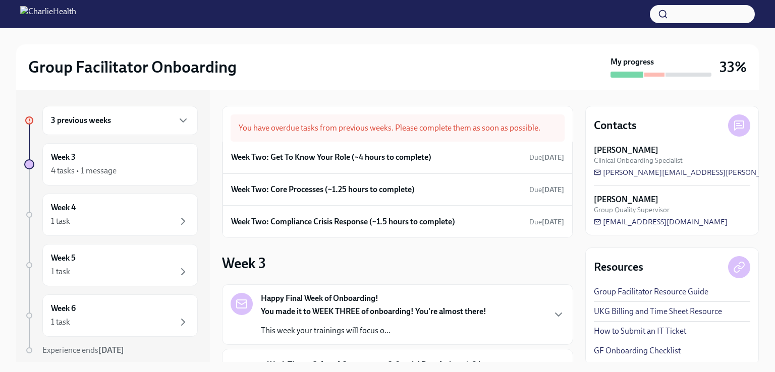
click at [129, 158] on div "Week 3 4 tasks • 1 message" at bounding box center [120, 164] width 138 height 25
click at [313, 154] on h6 "Week Two: Get To Know Your Role (~4 hours to complete)" at bounding box center [331, 157] width 200 height 11
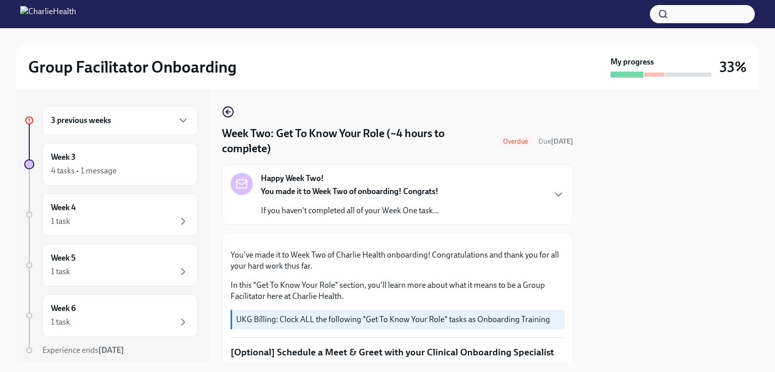
click at [426, 192] on strong "You made it to Week Two of onboarding! Congrats!" at bounding box center [350, 192] width 178 height 10
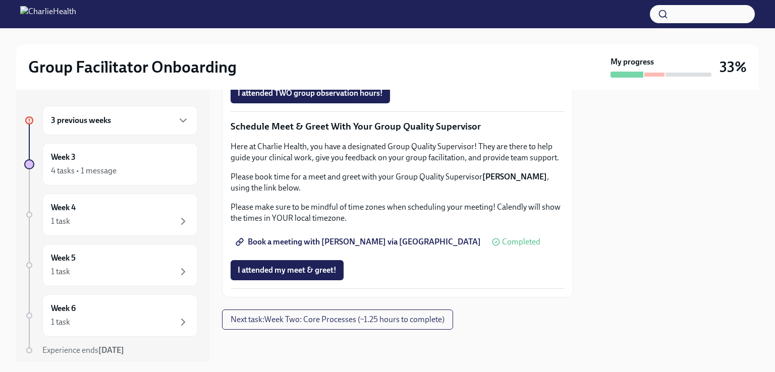
scroll to position [1335, 0]
click at [85, 160] on div "Week 3 4 tasks • 1 message" at bounding box center [120, 164] width 138 height 25
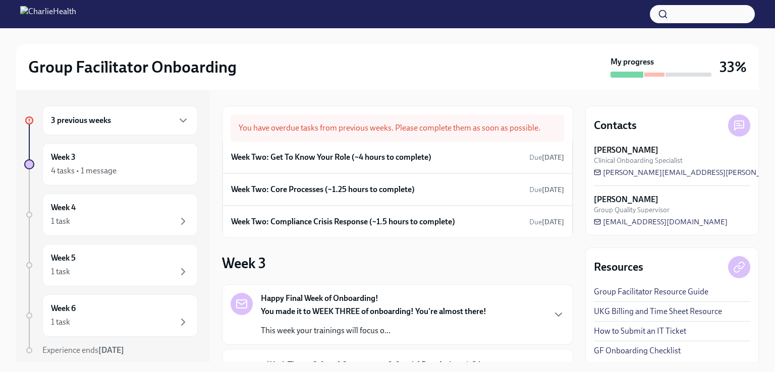
click at [363, 195] on div "Week Two: Core Processes (~1.25 hours to complete) Due [DATE]" at bounding box center [397, 189] width 333 height 15
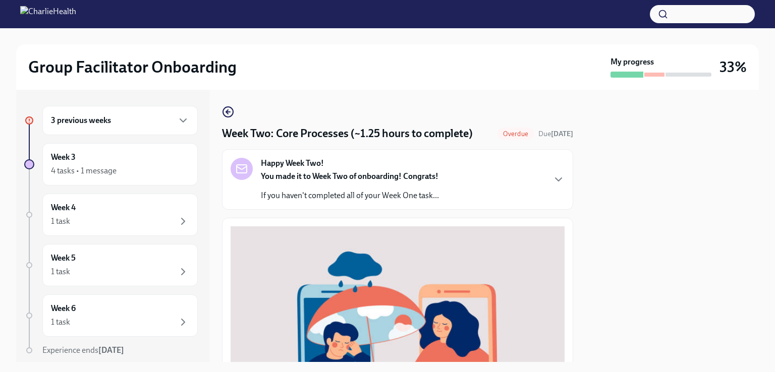
click at [228, 117] on icon "button" at bounding box center [228, 112] width 12 height 12
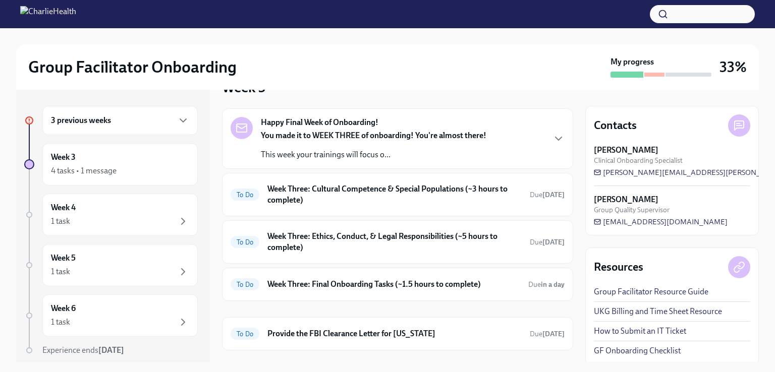
scroll to position [195, 0]
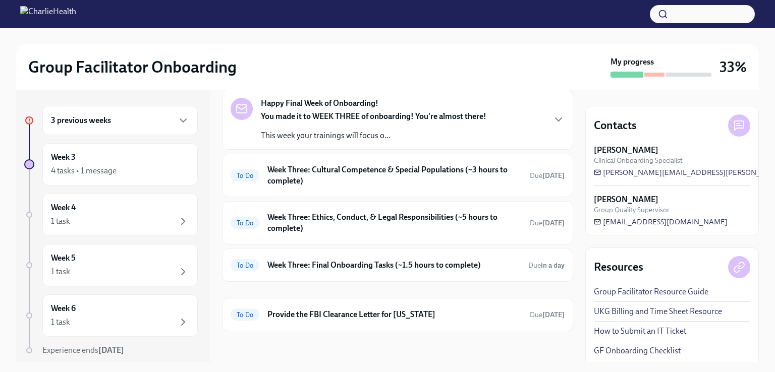
click at [455, 262] on h6 "Week Three: Final Onboarding Tasks (~1.5 hours to complete)" at bounding box center [393, 265] width 253 height 11
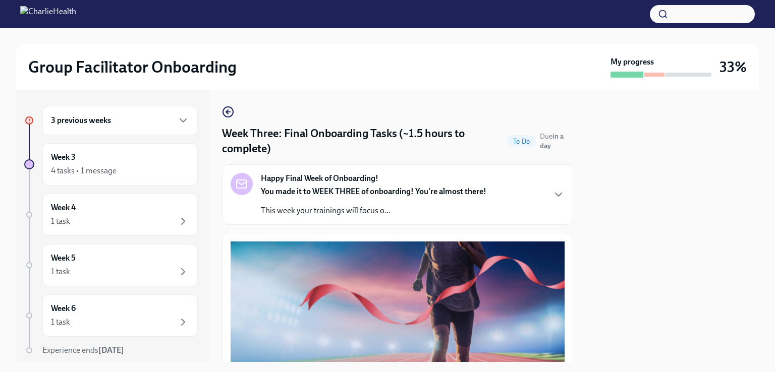
click at [123, 165] on div "4 tasks • 1 message" at bounding box center [120, 171] width 138 height 12
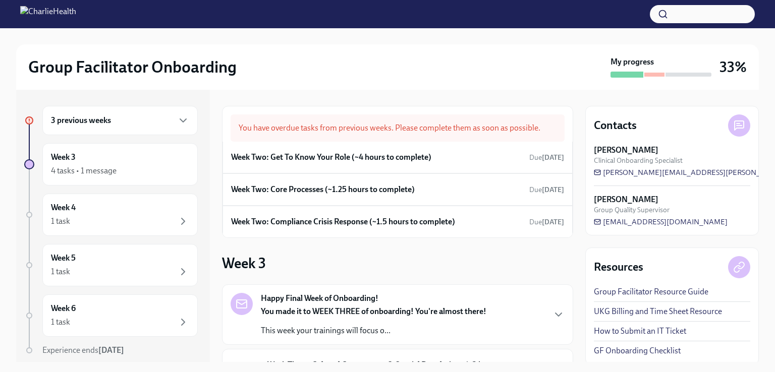
click at [405, 164] on div "Week Two: Get To Know Your Role (~4 hours to complete) Due [DATE]" at bounding box center [397, 157] width 333 height 15
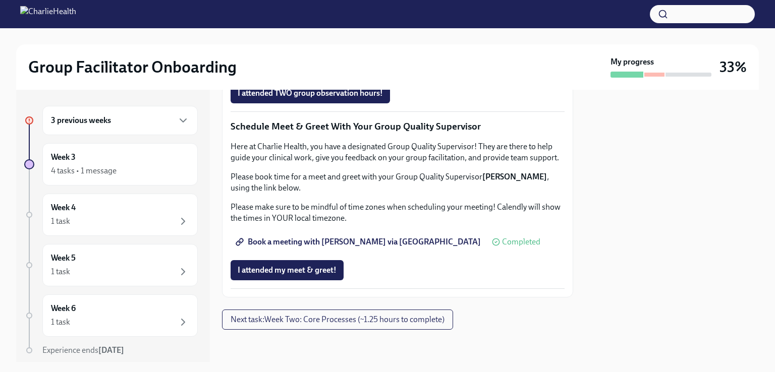
scroll to position [915, 0]
click at [348, 98] on span "I attended TWO group observation hours!" at bounding box center [310, 93] width 145 height 10
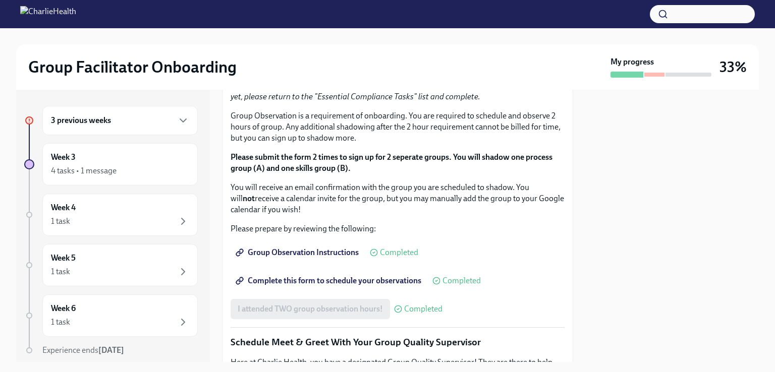
scroll to position [567, 0]
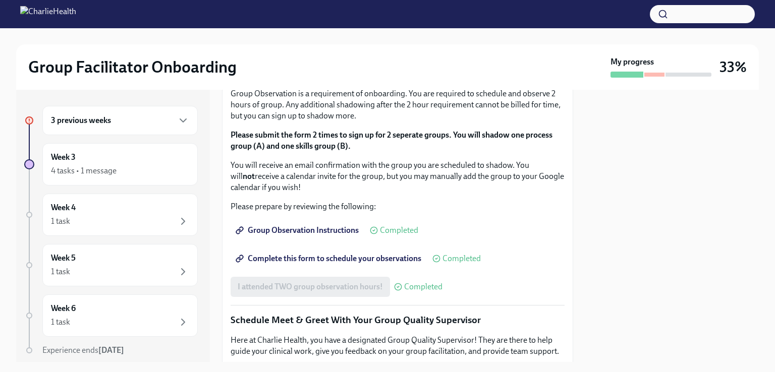
click at [368, 20] on div "I completed these three Docebo courses! Completed" at bounding box center [334, 10] width 208 height 20
click at [395, 14] on icon at bounding box center [394, 10] width 8 height 8
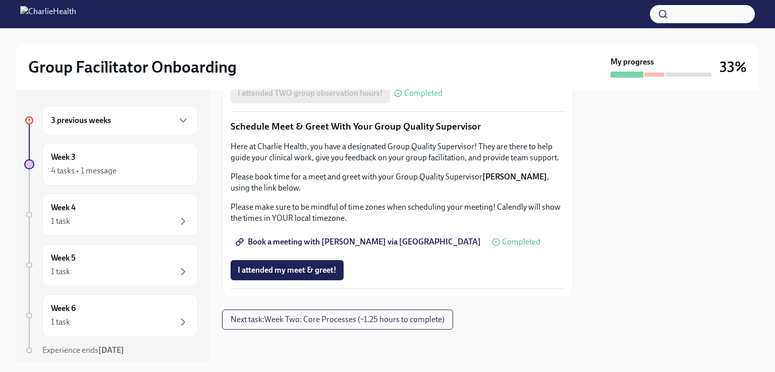
scroll to position [805, 0]
click at [336, 103] on div "I attended TWO group observation hours! Completed" at bounding box center [336, 93] width 212 height 20
click at [327, 70] on span "Complete this form to schedule your observations" at bounding box center [330, 65] width 184 height 10
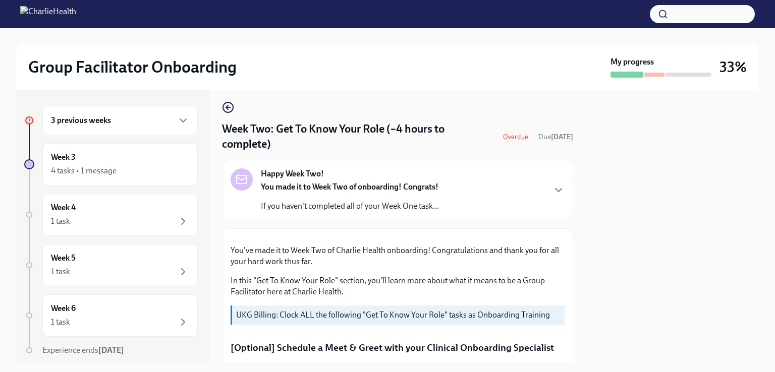
scroll to position [0, 0]
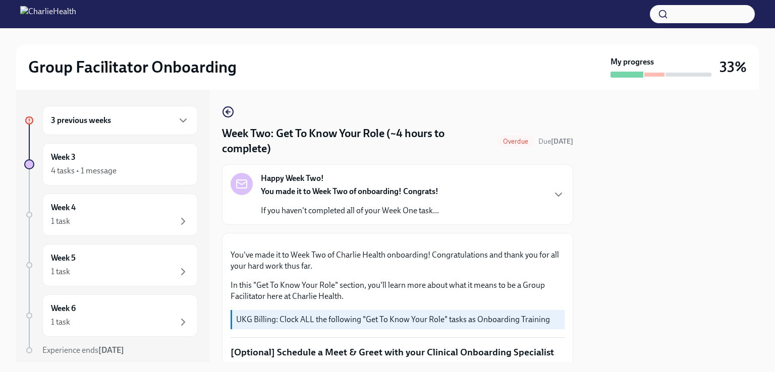
click at [456, 188] on div "Happy Week Two! You made it to Week Two of onboarding! Congrats! If you haven't…" at bounding box center [397, 194] width 334 height 43
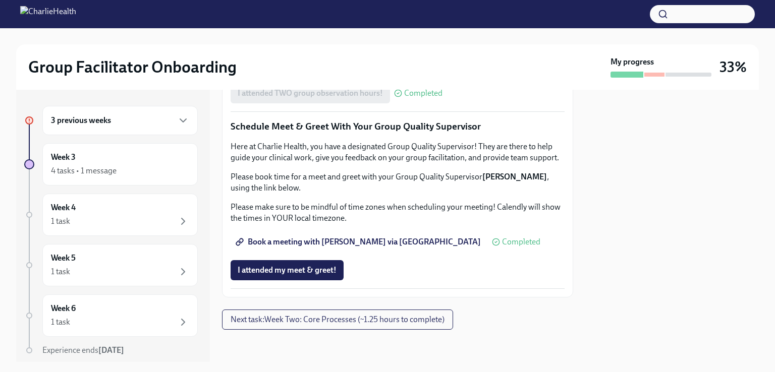
scroll to position [1335, 0]
click at [364, 322] on span "Next task : Week Two: Core Processes (~1.25 hours to complete)" at bounding box center [337, 320] width 214 height 10
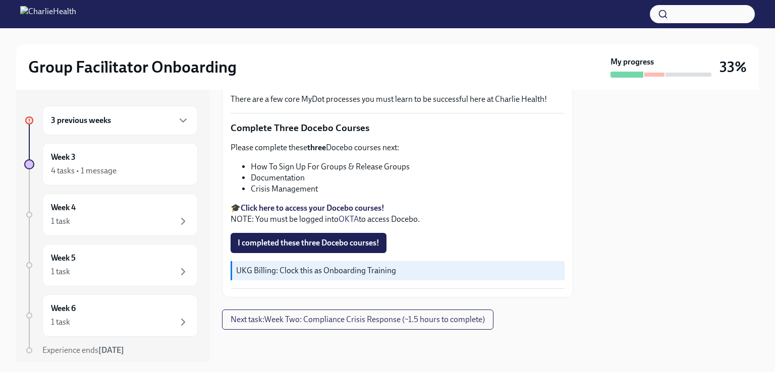
scroll to position [704, 0]
